Goal: Find specific page/section: Find specific page/section

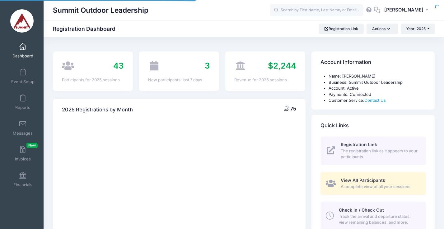
select select
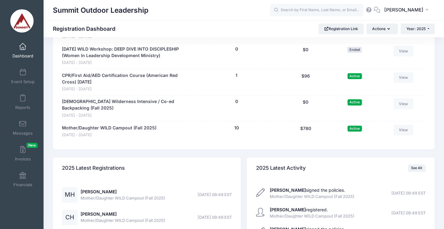
scroll to position [646, 0]
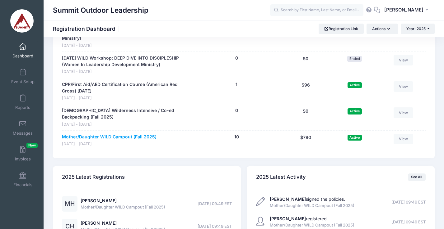
click at [139, 138] on link "Mother/Daughter WILD Campout (Fall 2025)" at bounding box center [109, 137] width 94 height 7
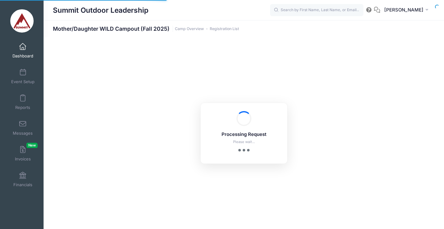
select select "10"
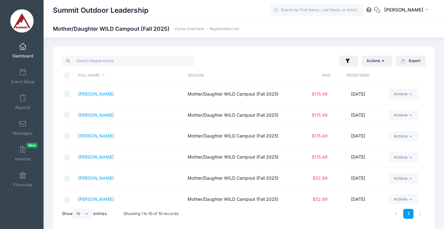
click at [23, 52] on link "Dashboard" at bounding box center [23, 51] width 30 height 22
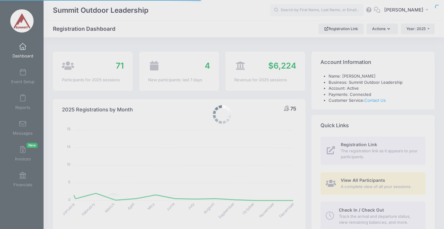
select select
